Goal: Task Accomplishment & Management: Complete application form

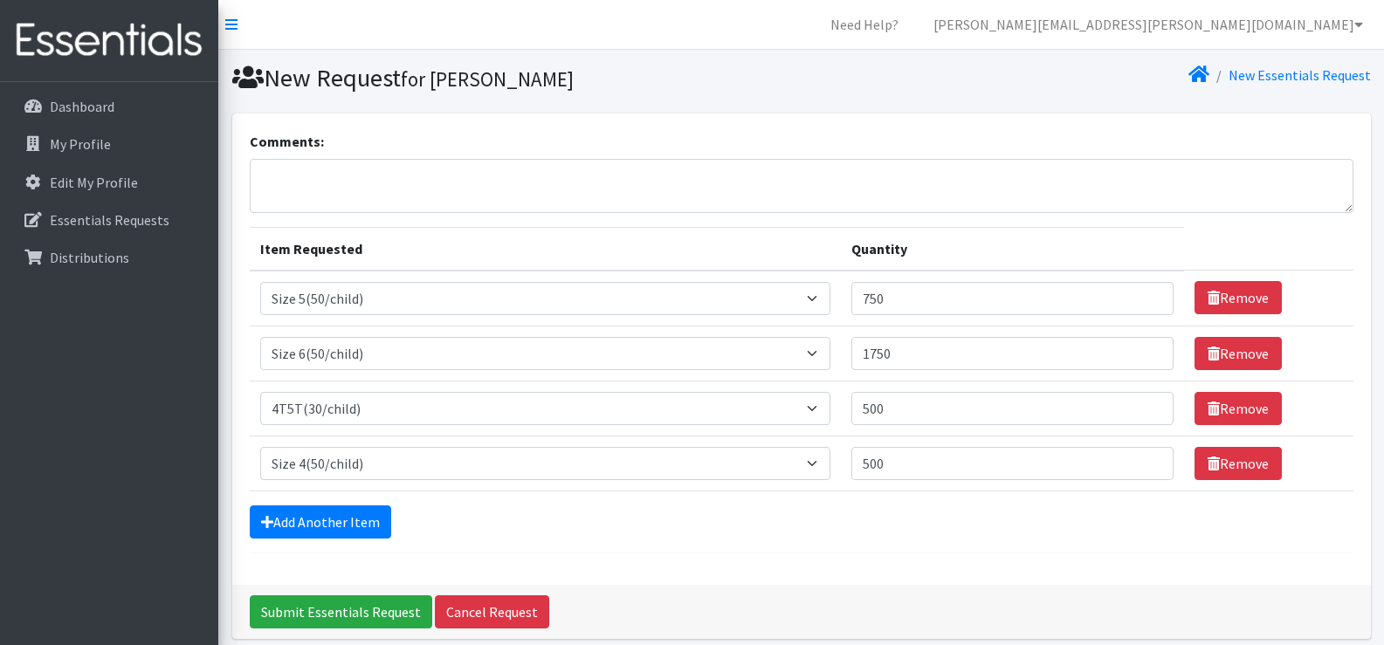
select select "964"
select select "966"
select select "953"
select select "963"
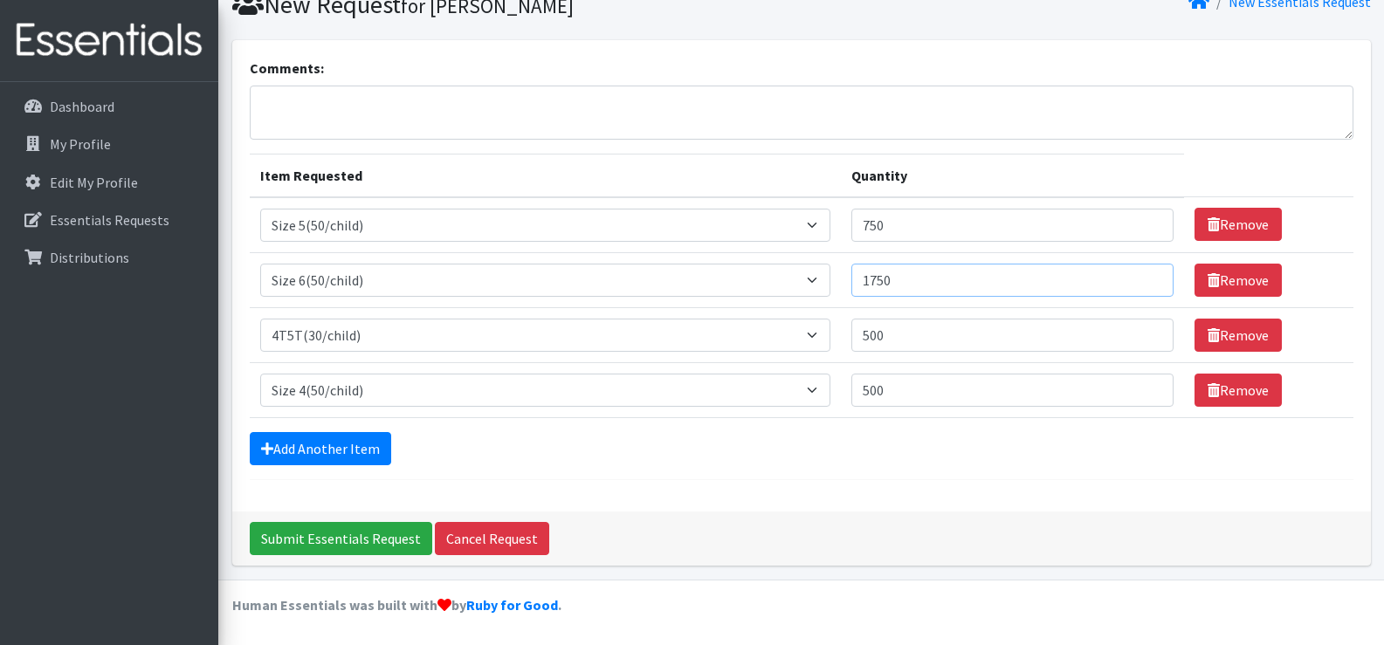
drag, startPoint x: 912, startPoint y: 283, endPoint x: 813, endPoint y: 286, distance: 99.6
click at [813, 286] on tr "Item Requested Select an item 2T3T(30/child) 3T4T(30/child) 4T5T(30/child) Clot…" at bounding box center [802, 279] width 1104 height 55
type input "2000"
drag, startPoint x: 896, startPoint y: 226, endPoint x: 829, endPoint y: 225, distance: 66.4
click at [829, 225] on tr "Item Requested Select an item 2T3T(30/child) 3T4T(30/child) 4T5T(30/child) Clot…" at bounding box center [802, 225] width 1104 height 56
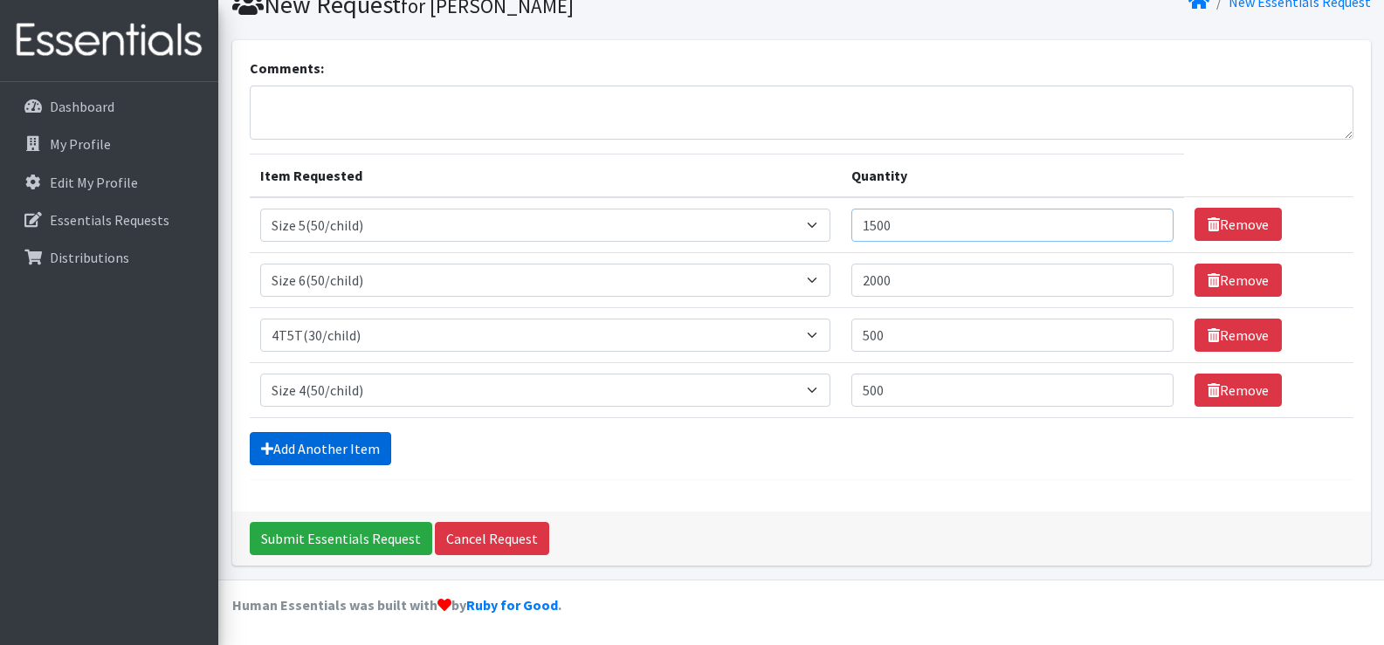
type input "1500"
click at [340, 458] on link "Add Another Item" at bounding box center [320, 448] width 141 height 33
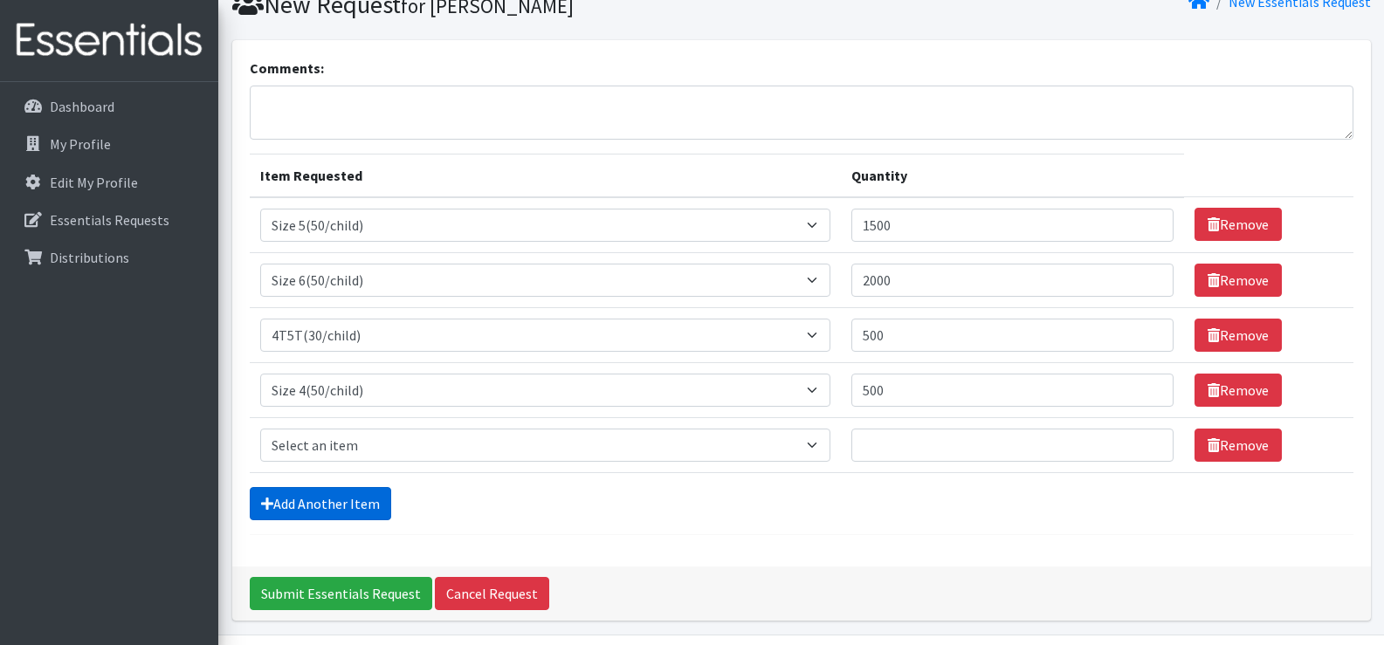
scroll to position [128, 0]
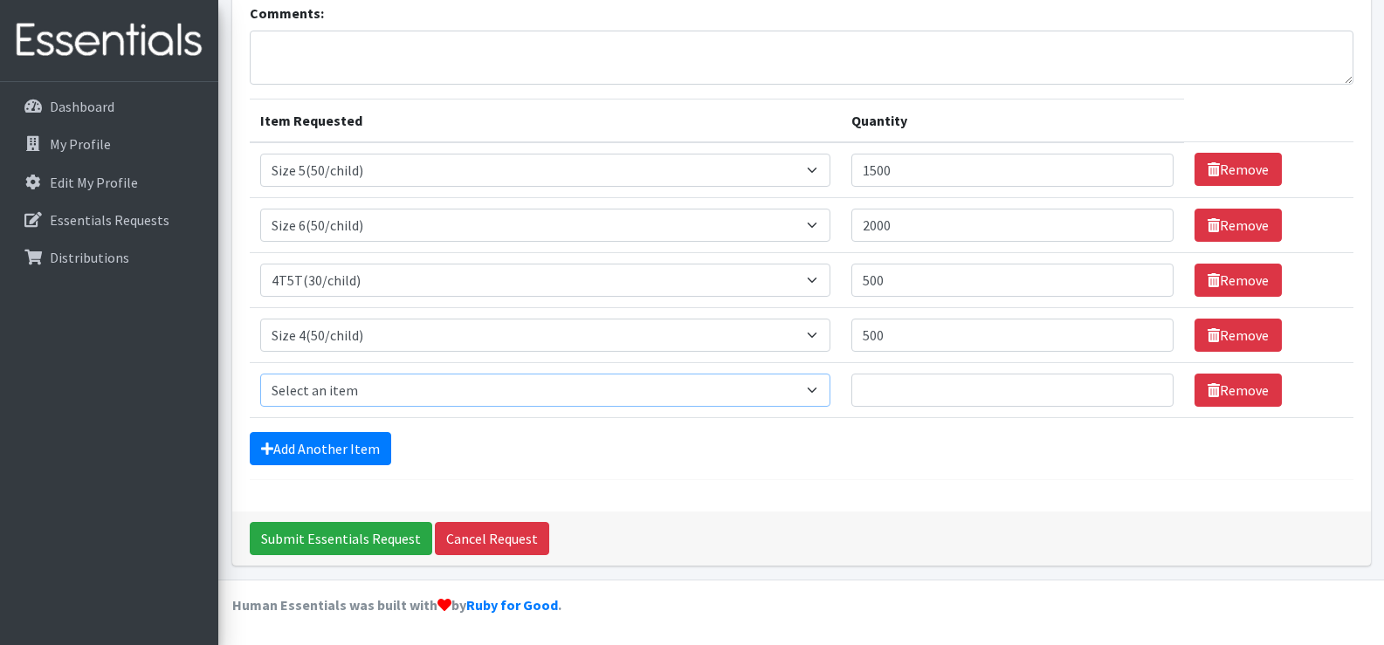
click at [354, 395] on select "Select an item 2T3T(30/child) 3T4T(30/child) 4T5T(30/child) Cloth Diaper Kit (s…" at bounding box center [545, 390] width 570 height 33
select select "954"
click at [260, 374] on select "Select an item 2T3T(30/child) 3T4T(30/child) 4T5T(30/child) Cloth Diaper Kit (s…" at bounding box center [545, 390] width 570 height 33
click at [877, 389] on input "Quantity" at bounding box center [1012, 390] width 322 height 33
type input "500"
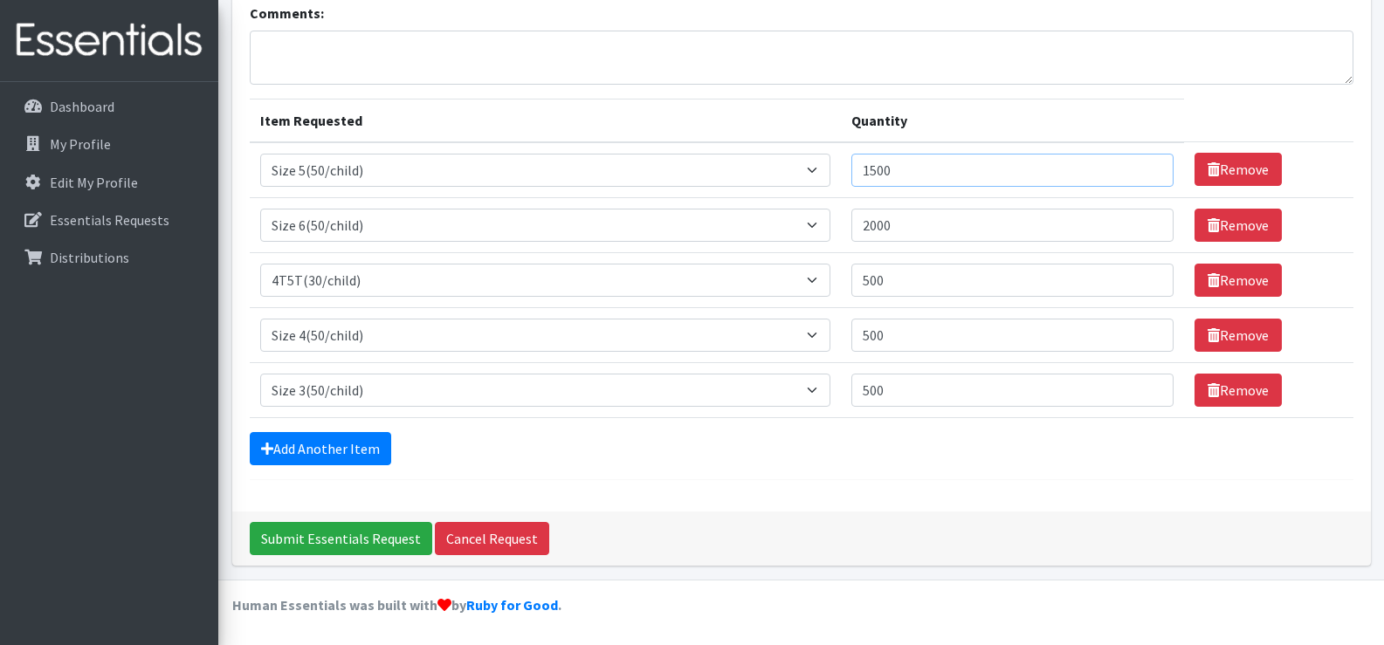
drag, startPoint x: 904, startPoint y: 169, endPoint x: 864, endPoint y: 170, distance: 40.2
click at [864, 170] on input "1500" at bounding box center [1012, 170] width 322 height 33
type input "1250"
drag, startPoint x: 908, startPoint y: 282, endPoint x: 801, endPoint y: 272, distance: 107.8
click at [801, 272] on tr "Item Requested Select an item 2T3T(30/child) 3T4T(30/child) 4T5T(30/child) Clot…" at bounding box center [802, 279] width 1104 height 55
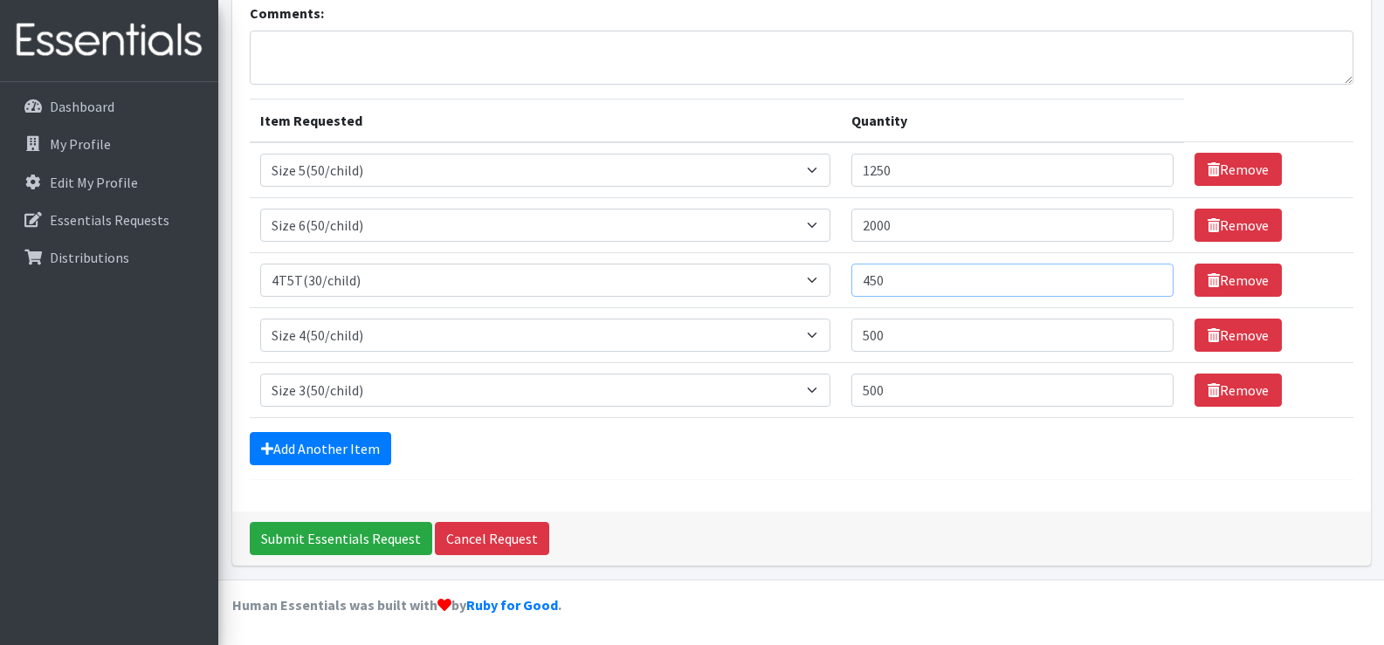
drag, startPoint x: 898, startPoint y: 280, endPoint x: 827, endPoint y: 280, distance: 71.6
click at [827, 280] on tr "Item Requested Select an item 2T3T(30/child) 3T4T(30/child) 4T5T(30/child) Clot…" at bounding box center [802, 279] width 1104 height 55
type input "2"
type input "3"
type input "250"
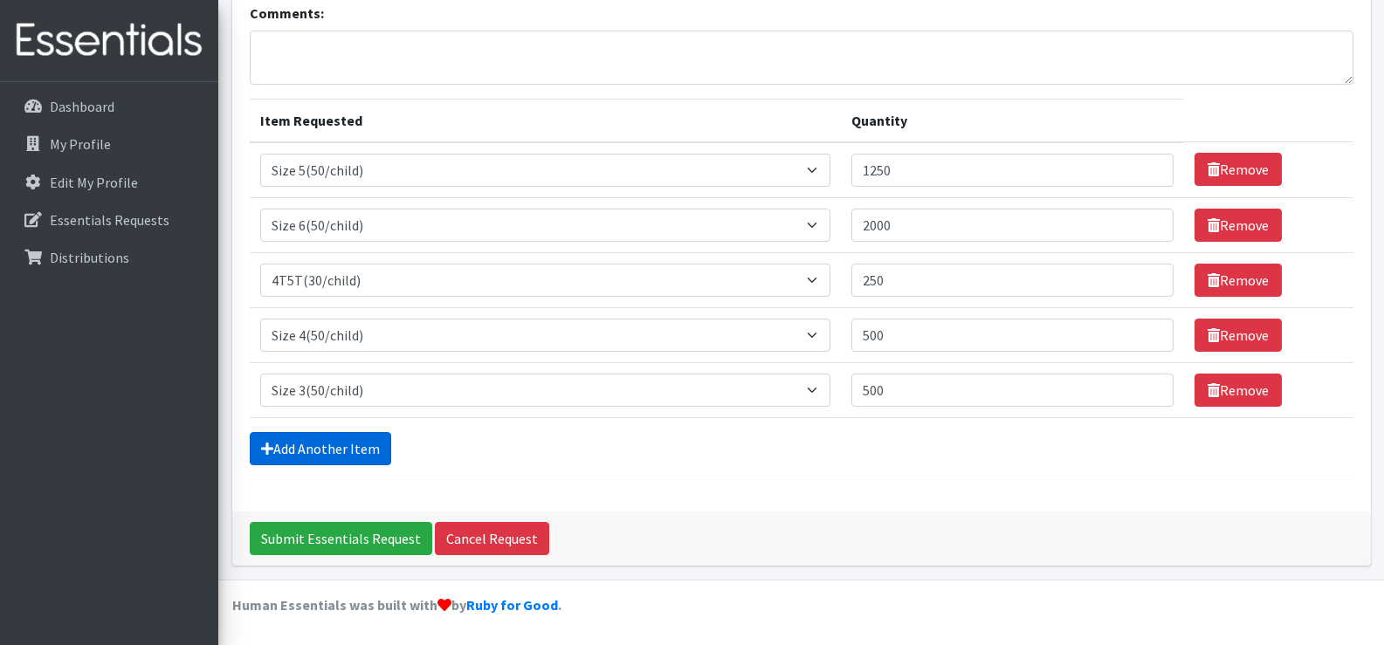
click at [355, 442] on link "Add Another Item" at bounding box center [320, 448] width 141 height 33
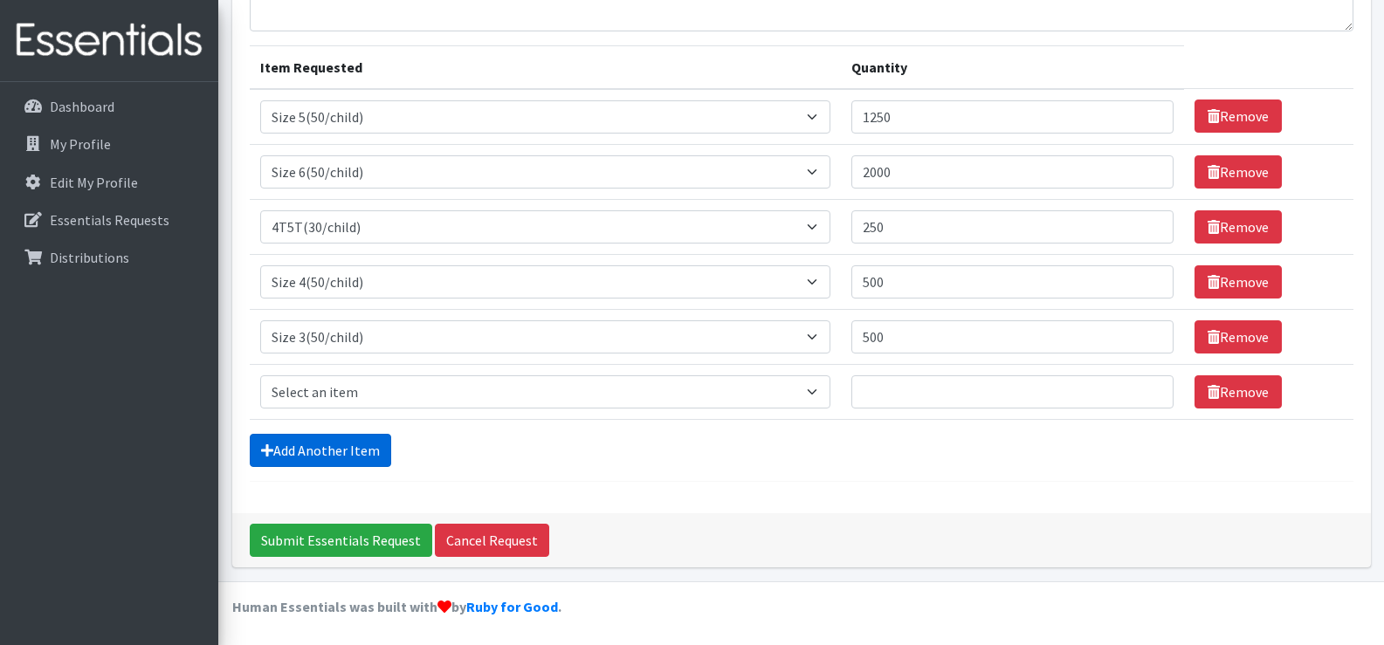
scroll to position [183, 0]
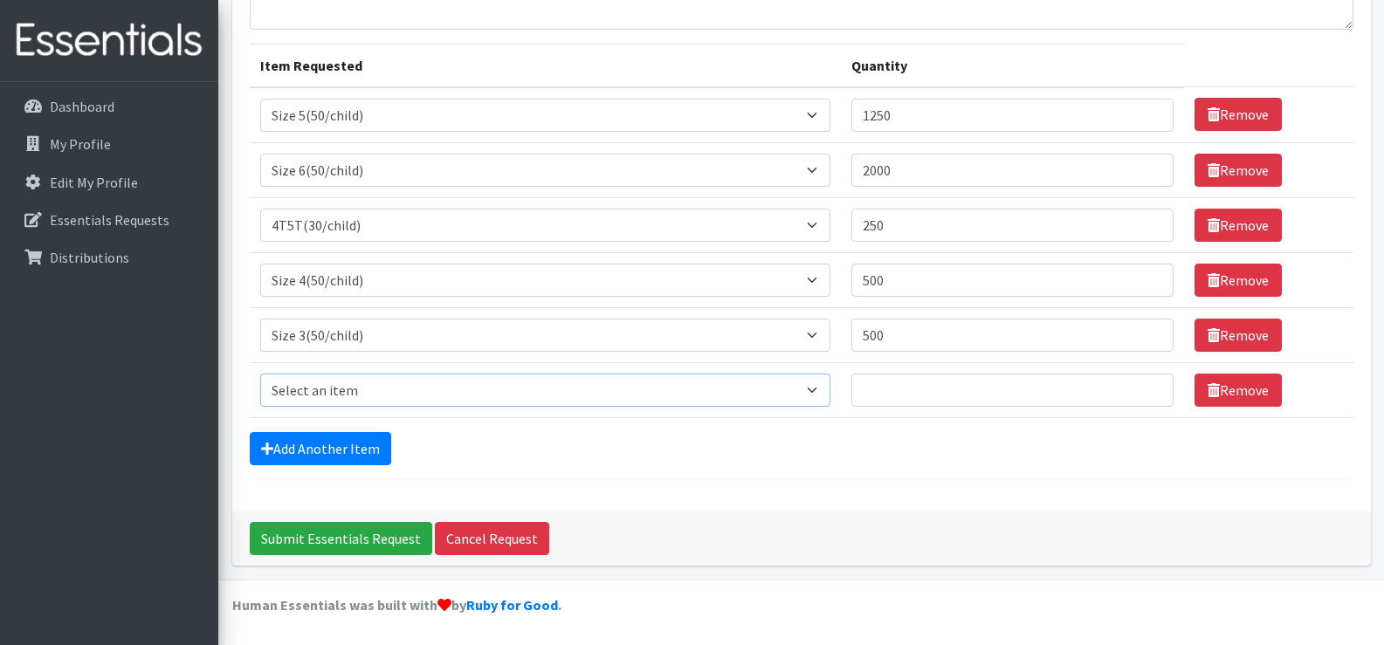
click at [356, 385] on select "Select an item 2T3T(30/child) 3T4T(30/child) 4T5T(30/child) Cloth Diaper Kit (s…" at bounding box center [545, 390] width 570 height 33
select select "941"
click at [260, 374] on select "Select an item 2T3T(30/child) 3T4T(30/child) 4T5T(30/child) Cloth Diaper Kit (s…" at bounding box center [545, 390] width 570 height 33
click at [884, 389] on input "Quantity" at bounding box center [1012, 390] width 322 height 33
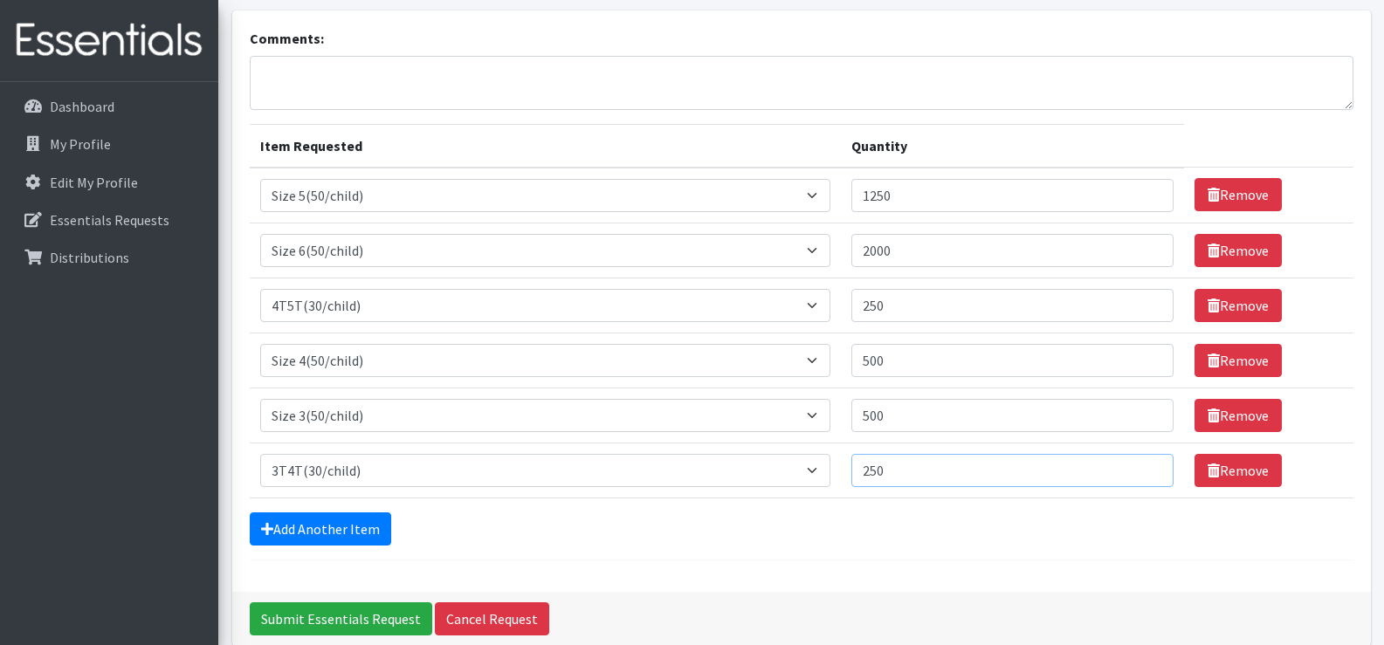
scroll to position [146, 0]
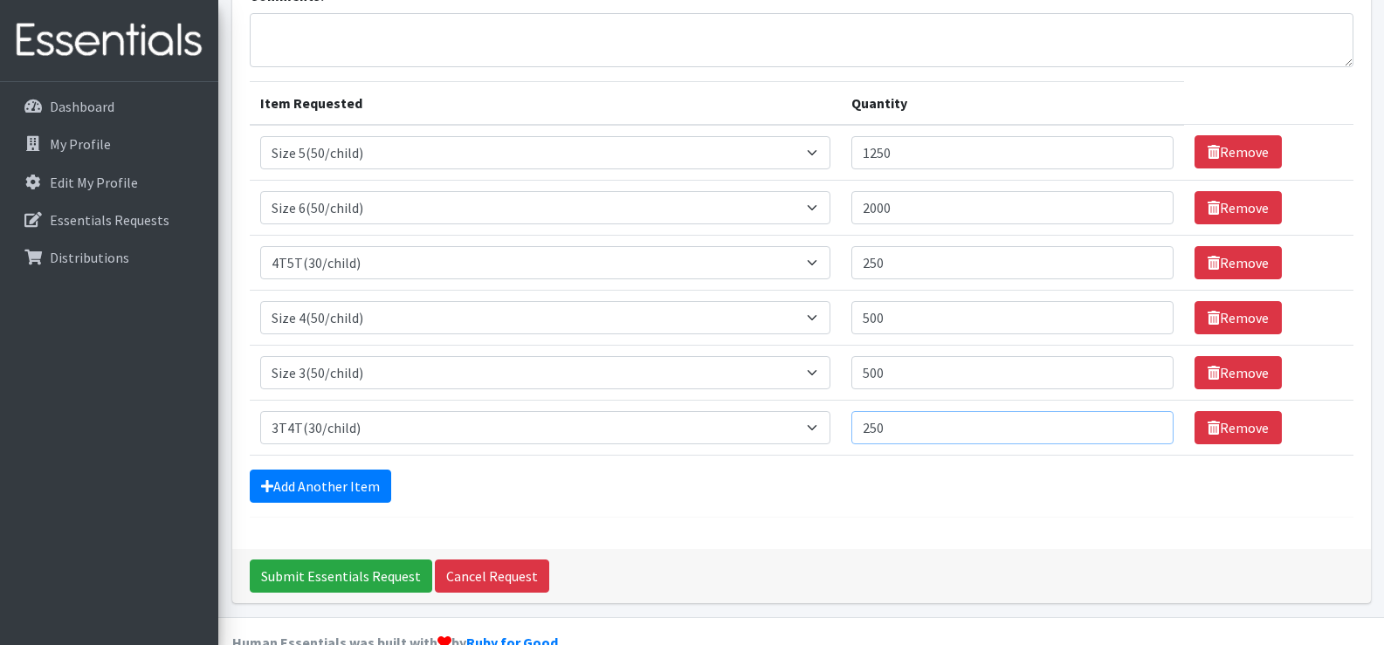
type input "250"
drag, startPoint x: 893, startPoint y: 264, endPoint x: 838, endPoint y: 263, distance: 55.0
click at [838, 263] on tr "Item Requested Select an item 2T3T(30/child) 3T4T(30/child) 4T5T(30/child) Clot…" at bounding box center [802, 262] width 1104 height 55
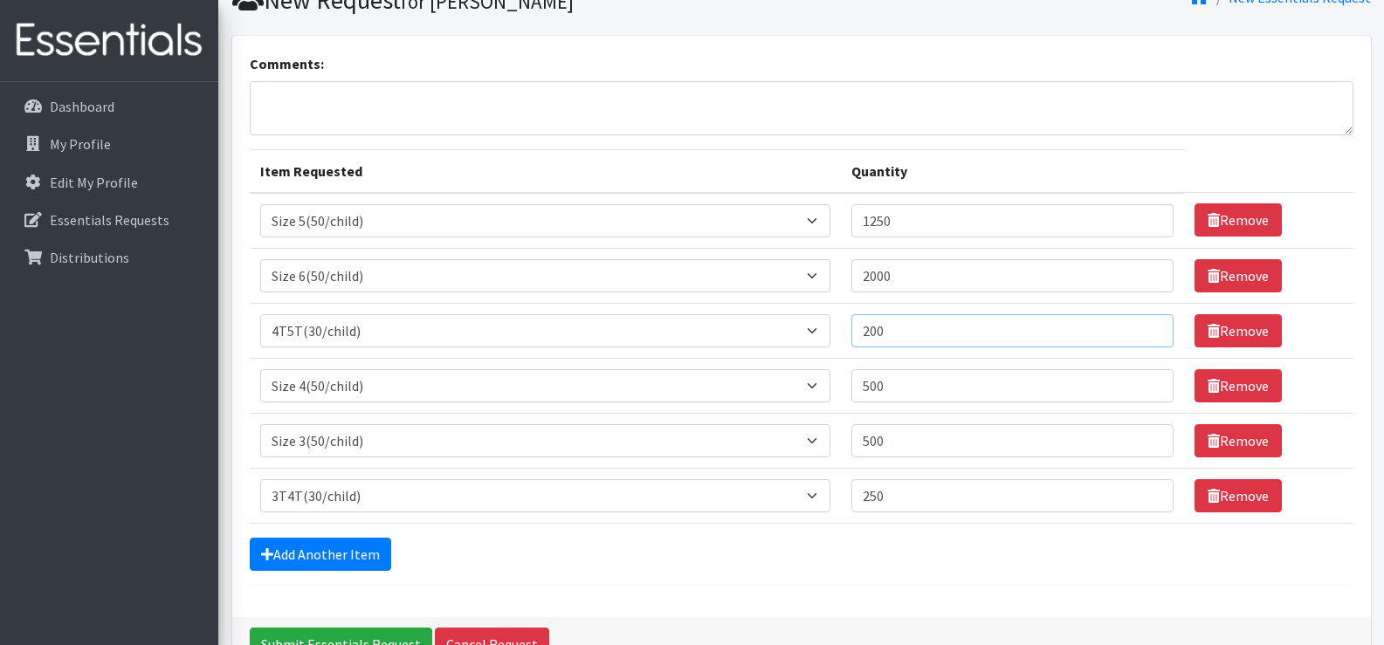
scroll to position [183, 0]
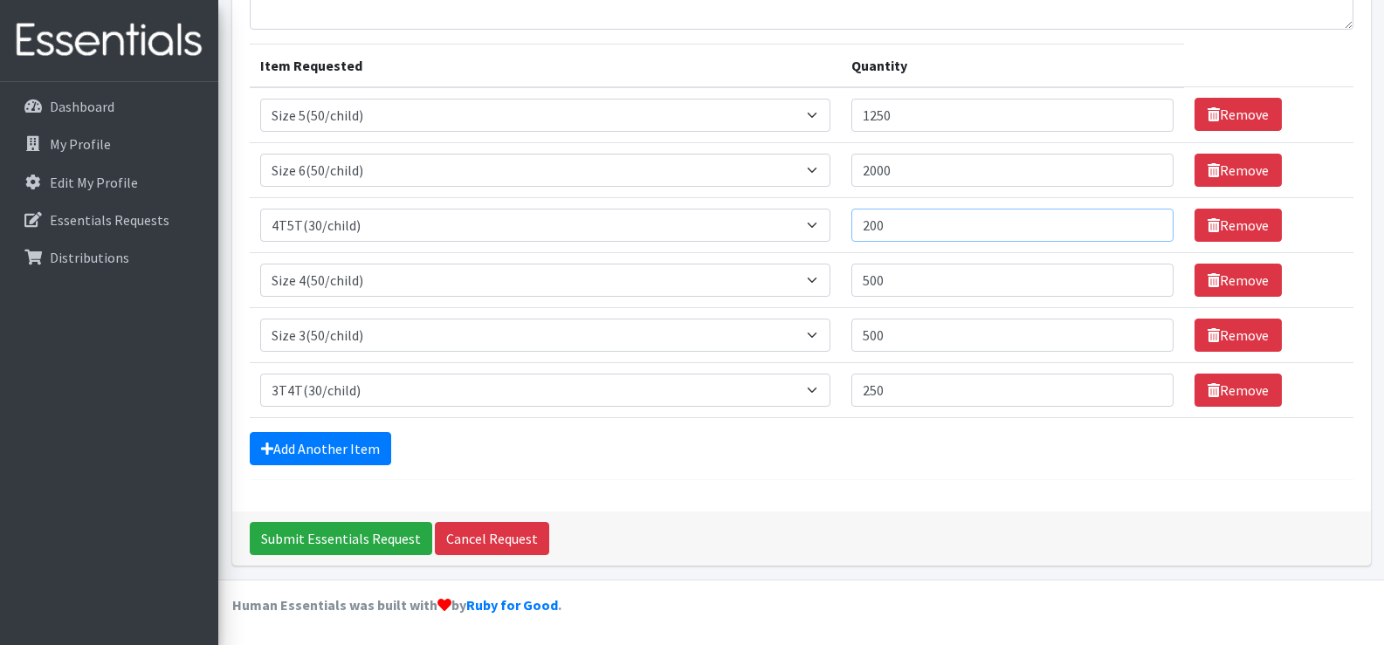
type input "200"
